Goal: Task Accomplishment & Management: Use online tool/utility

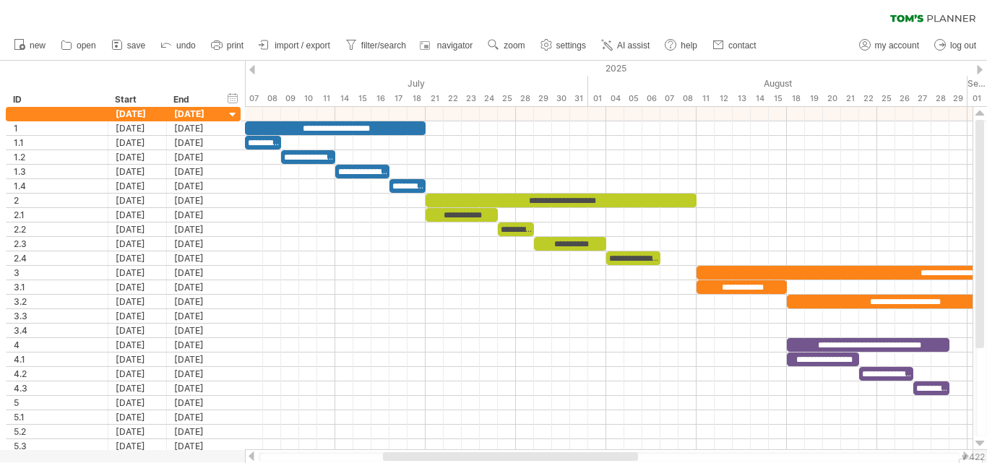
click at [0, 462] on div at bounding box center [0, 466] width 0 height 0
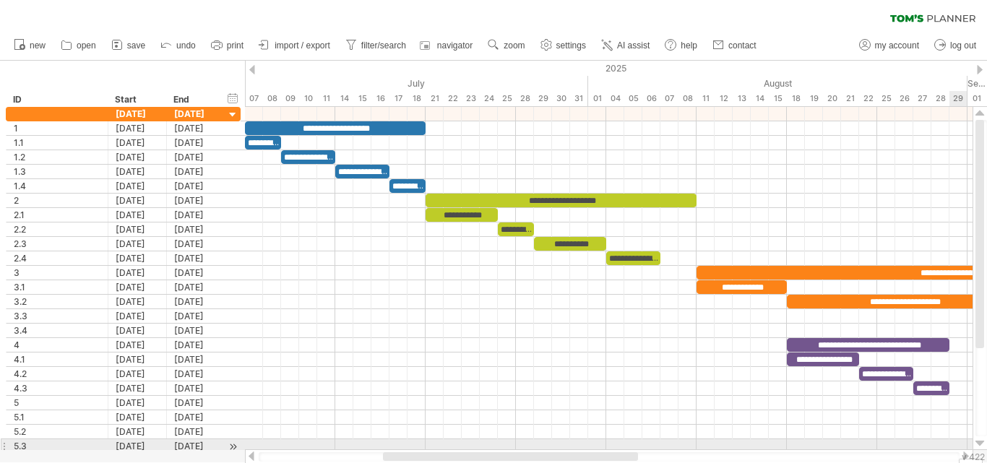
click at [962, 442] on div at bounding box center [609, 446] width 728 height 14
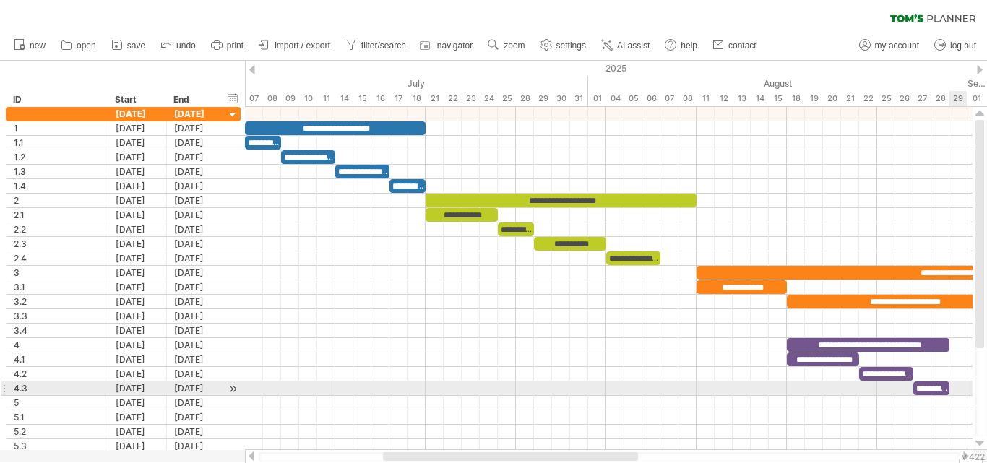
click at [960, 384] on div at bounding box center [609, 389] width 728 height 14
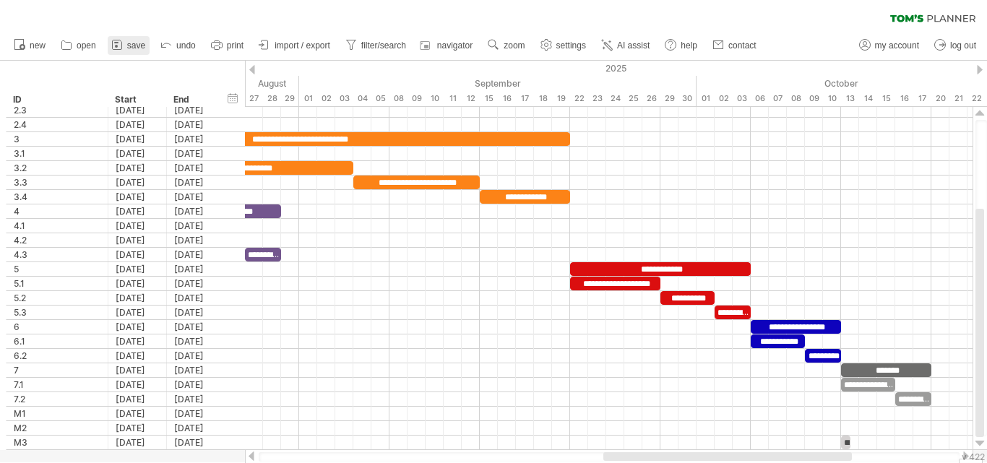
click at [124, 47] on icon at bounding box center [117, 45] width 14 height 14
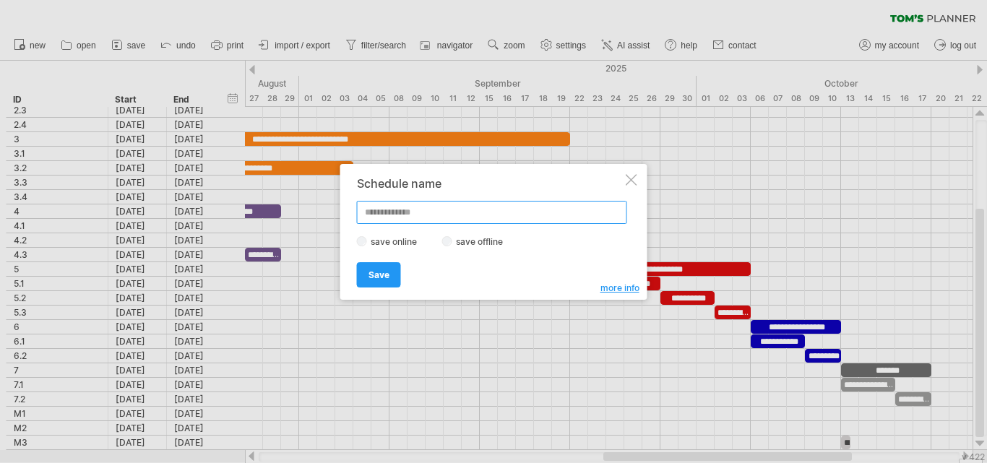
click at [437, 220] on input "text" at bounding box center [492, 212] width 270 height 23
click at [412, 217] on input "********" at bounding box center [492, 212] width 270 height 23
type input "**********"
click at [384, 275] on span "Save" at bounding box center [379, 275] width 21 height 11
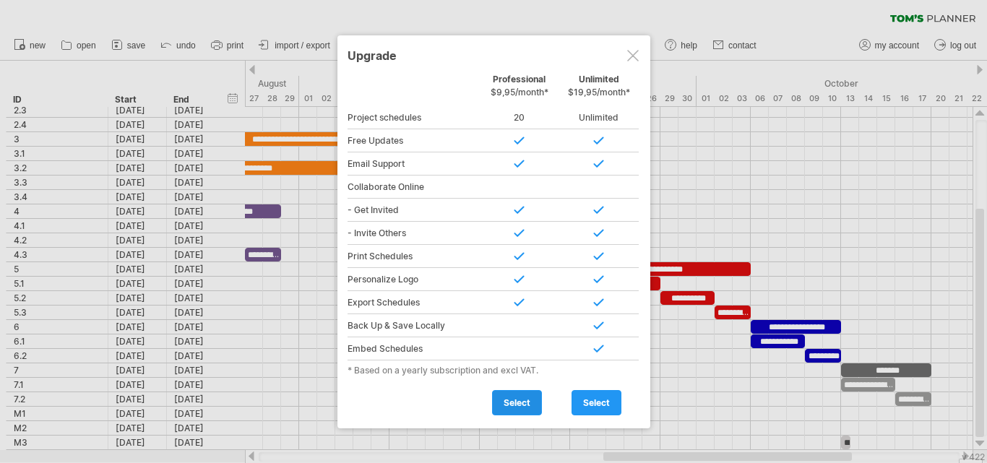
click at [518, 403] on span "select" at bounding box center [517, 402] width 27 height 11
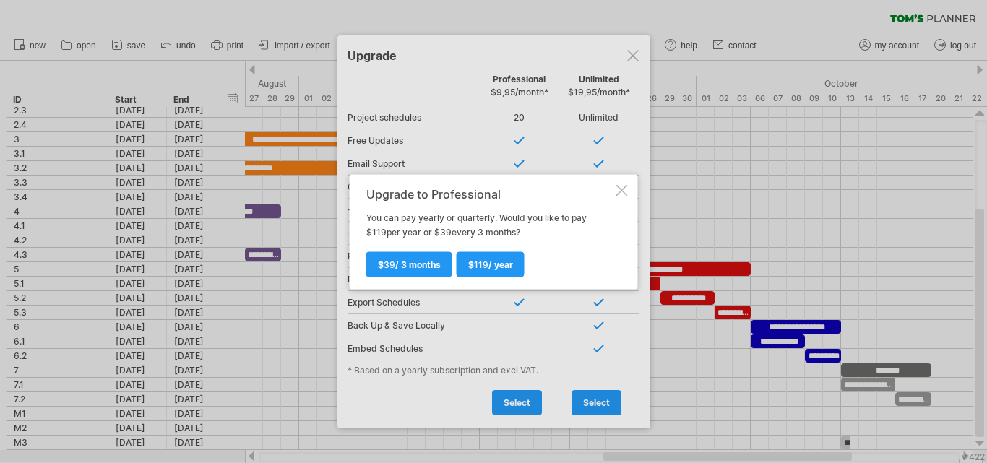
click at [618, 184] on div at bounding box center [622, 190] width 12 height 12
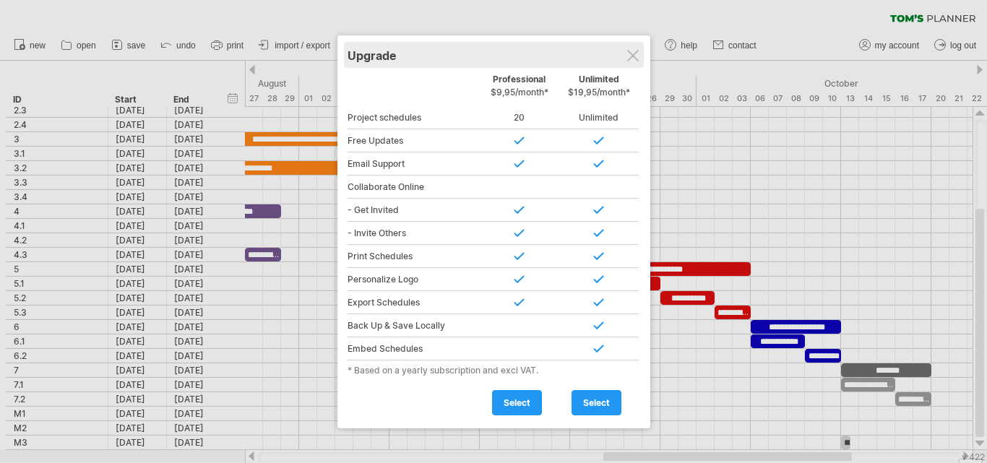
click at [627, 44] on div "Upgrade" at bounding box center [494, 55] width 293 height 26
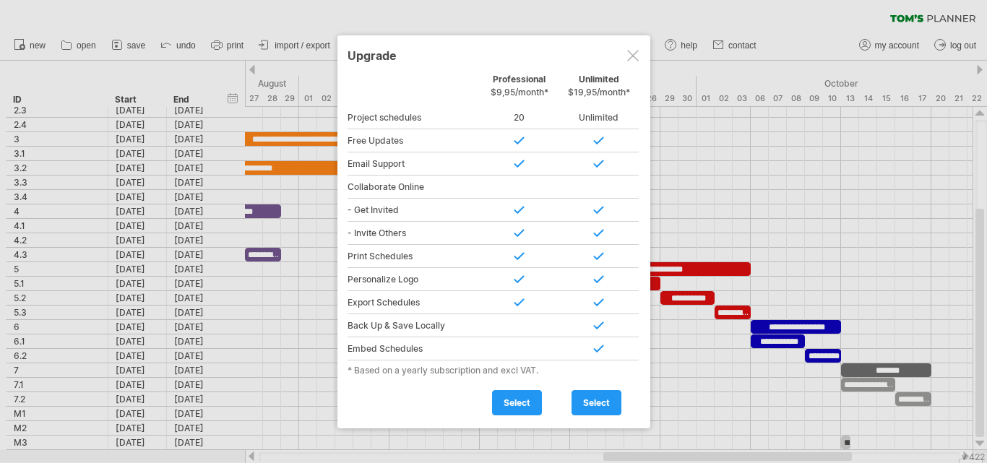
click at [634, 58] on div at bounding box center [633, 56] width 12 height 12
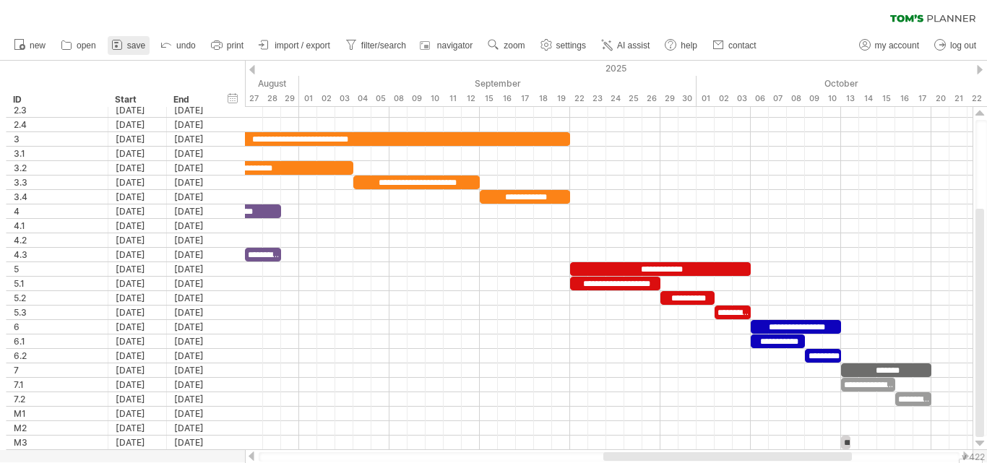
click at [123, 41] on icon at bounding box center [117, 45] width 14 height 14
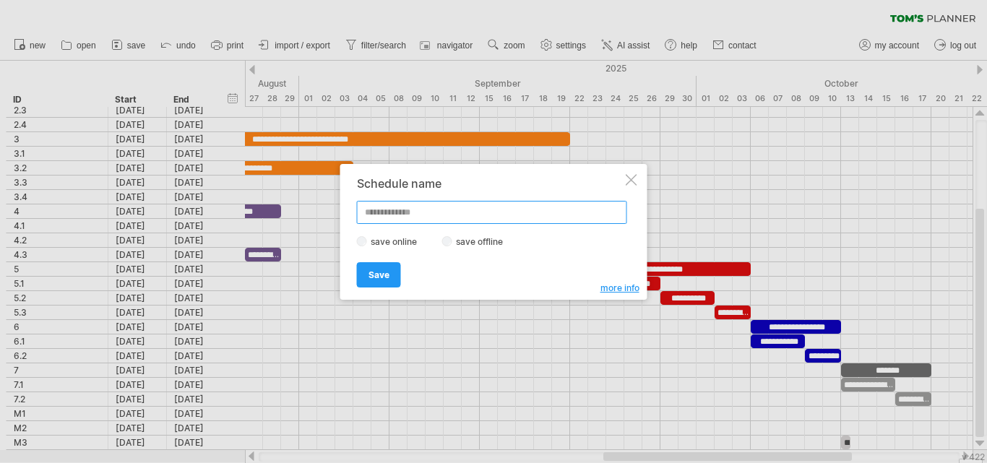
click at [401, 210] on input "text" at bounding box center [492, 212] width 270 height 23
type input "*"
type input "**********"
click at [379, 277] on span "Save" at bounding box center [379, 275] width 21 height 11
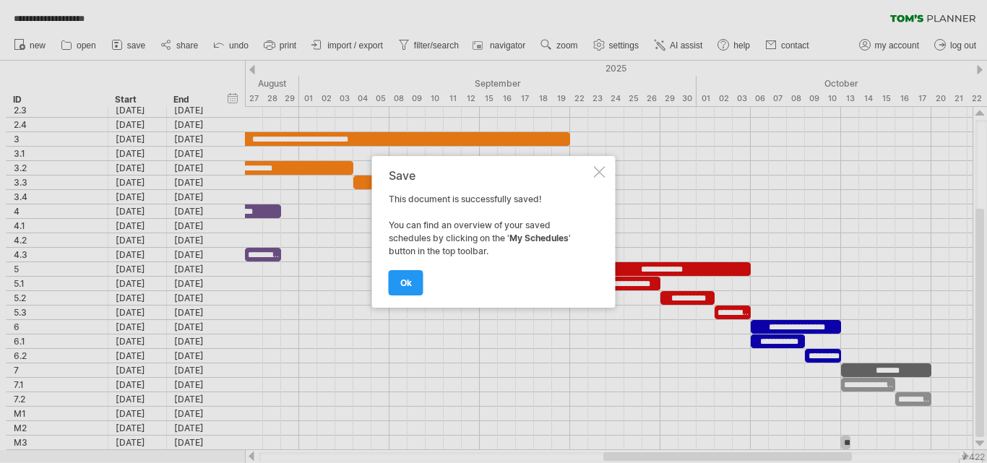
drag, startPoint x: 398, startPoint y: 204, endPoint x: 513, endPoint y: 246, distance: 122.3
click at [513, 246] on div "Save This document is successfully saved! You can find an overview of your save…" at bounding box center [490, 232] width 202 height 126
click at [413, 283] on link "ok" at bounding box center [406, 282] width 35 height 25
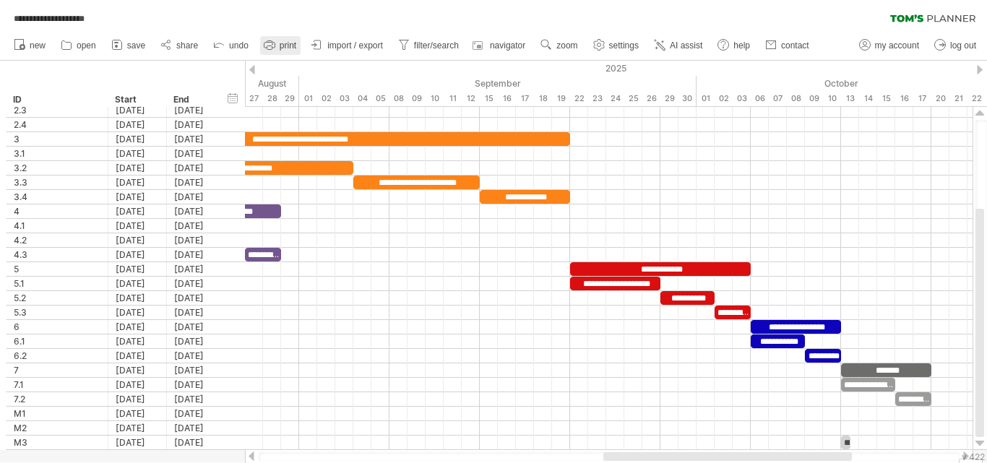
click at [264, 51] on icon at bounding box center [269, 45] width 14 height 14
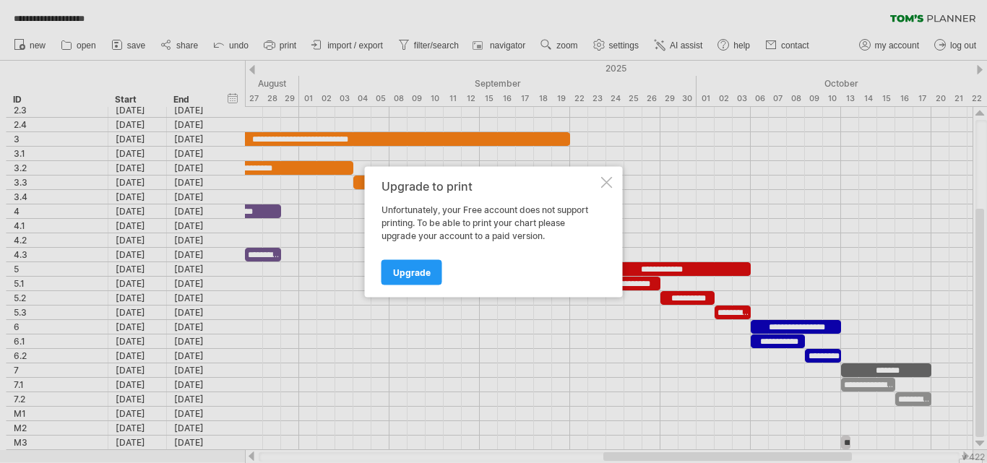
click at [606, 189] on div "Upgrade to print Unfortunately, your Free account does not support printing. To…" at bounding box center [494, 231] width 258 height 131
click at [607, 183] on div at bounding box center [607, 182] width 12 height 12
